Goal: Transaction & Acquisition: Purchase product/service

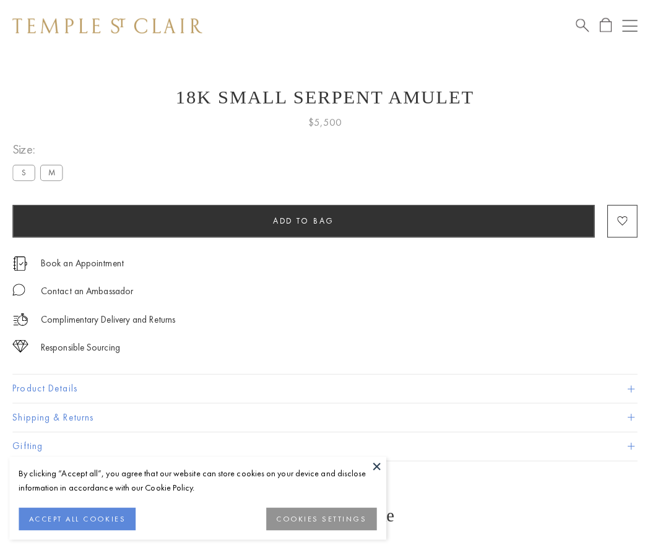
scroll to position [6, 0]
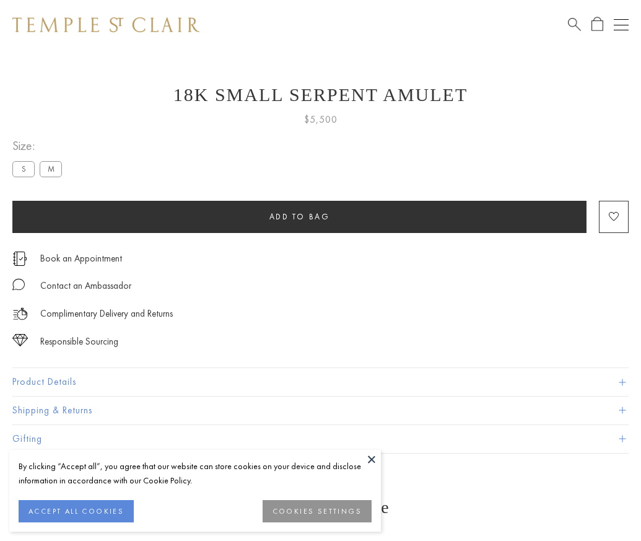
click at [299, 216] on span "Add to bag" at bounding box center [299, 216] width 61 height 11
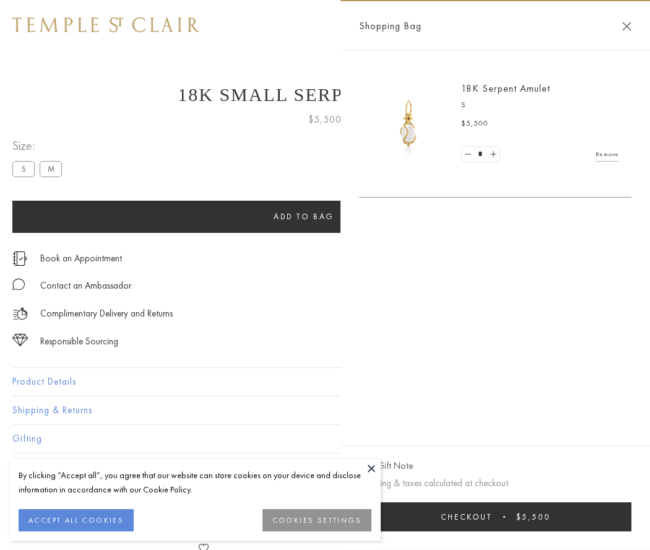
click at [518, 517] on button "Checkout $5,500" at bounding box center [495, 516] width 273 height 29
